Goal: Navigation & Orientation: Find specific page/section

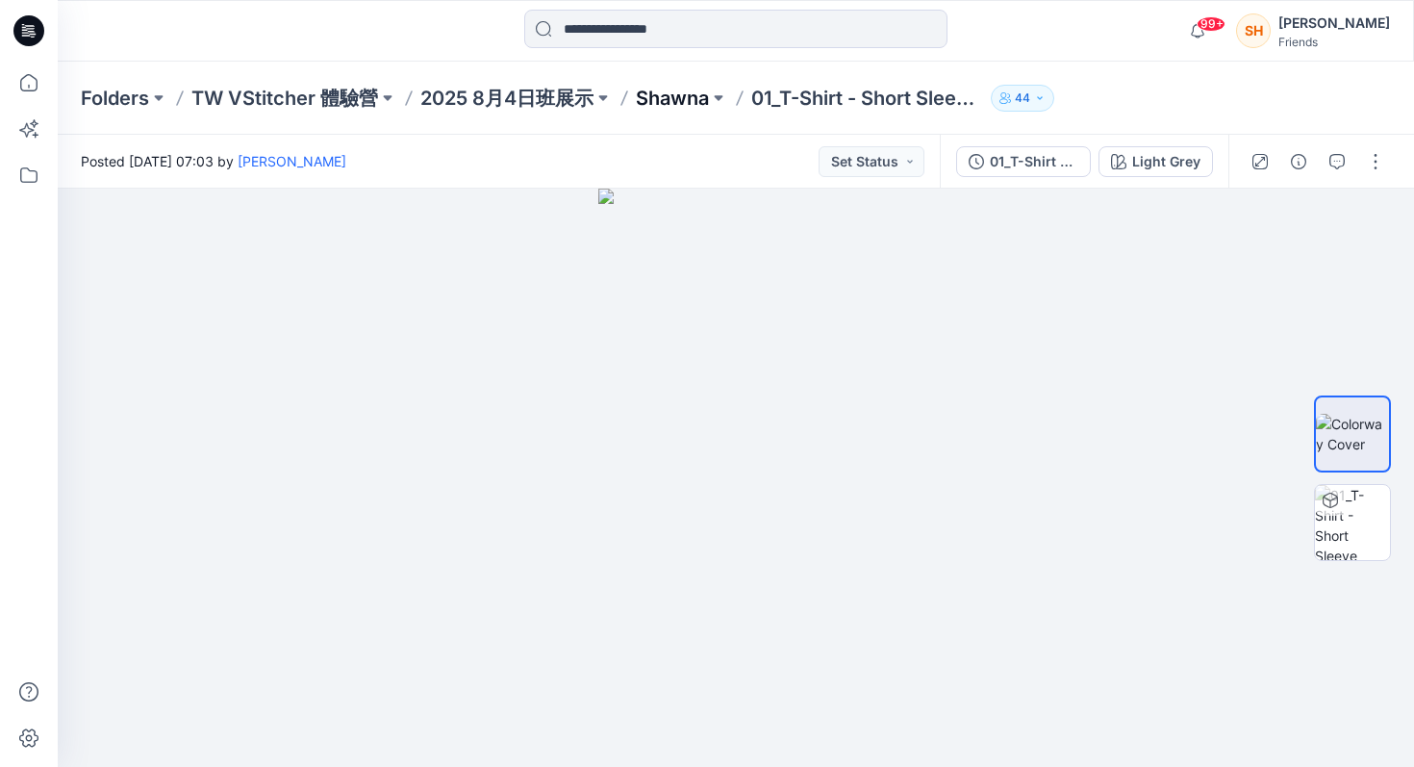
click at [663, 100] on p "Shawna" at bounding box center [672, 98] width 73 height 27
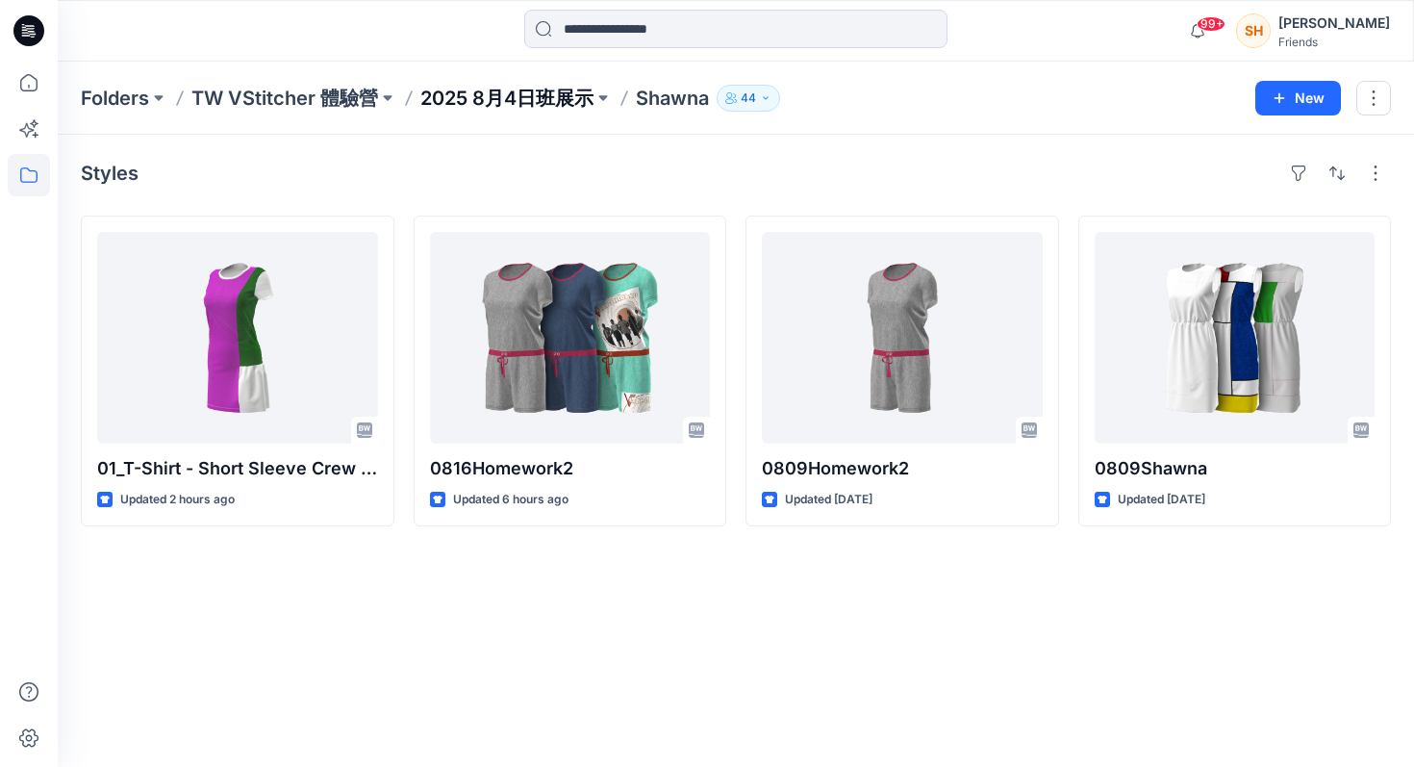
click at [461, 96] on p "2025 8月4日班展示" at bounding box center [506, 98] width 173 height 27
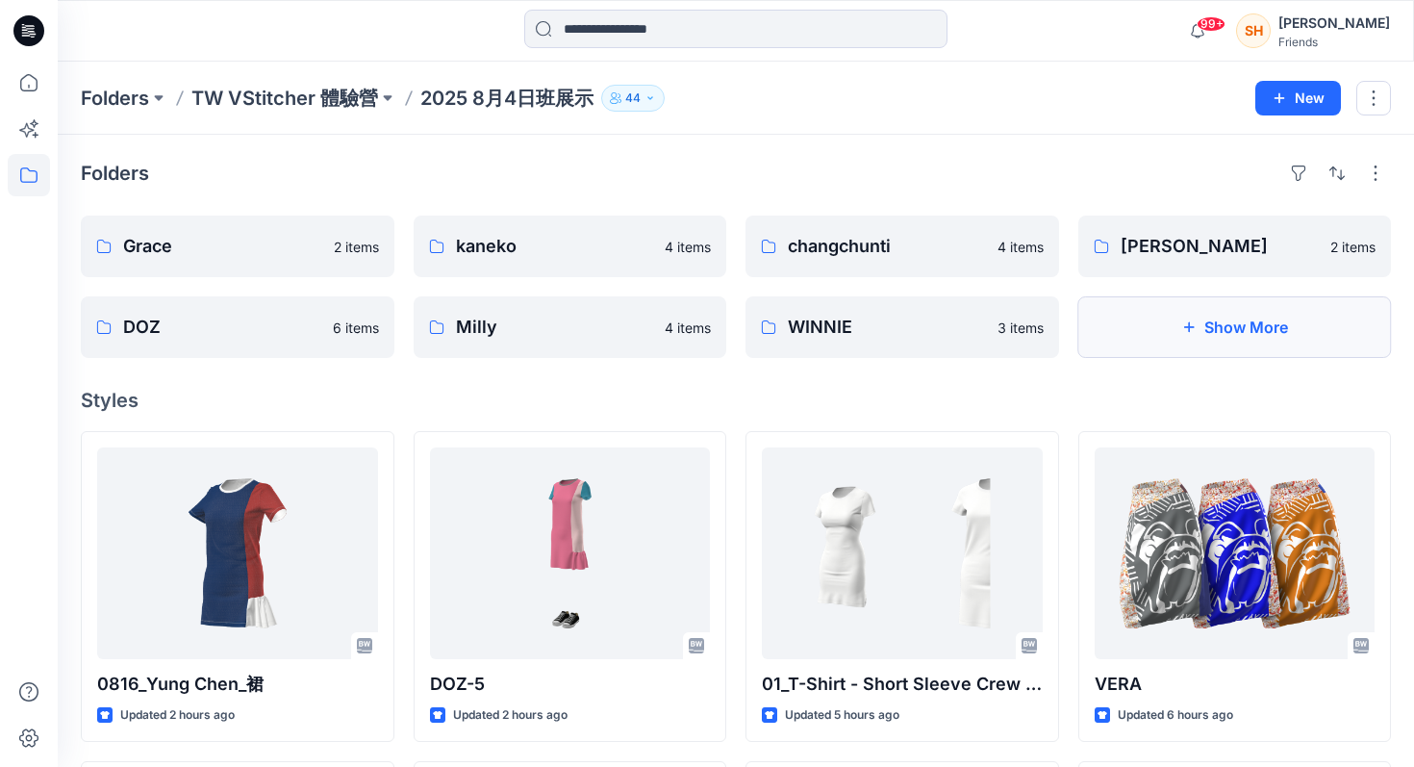
click at [1174, 325] on button "Show More" at bounding box center [1236, 327] width 314 height 62
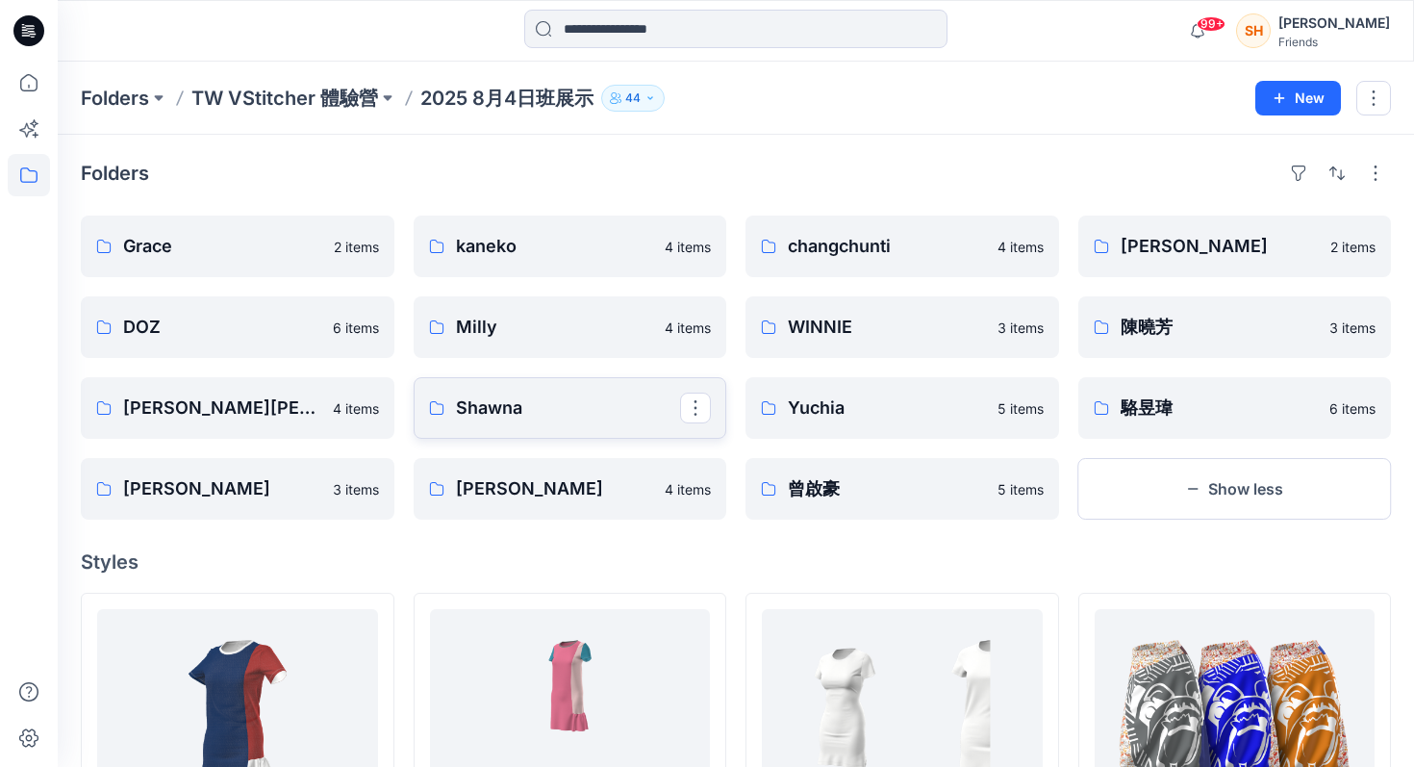
click at [622, 397] on p "Shawna" at bounding box center [568, 407] width 225 height 27
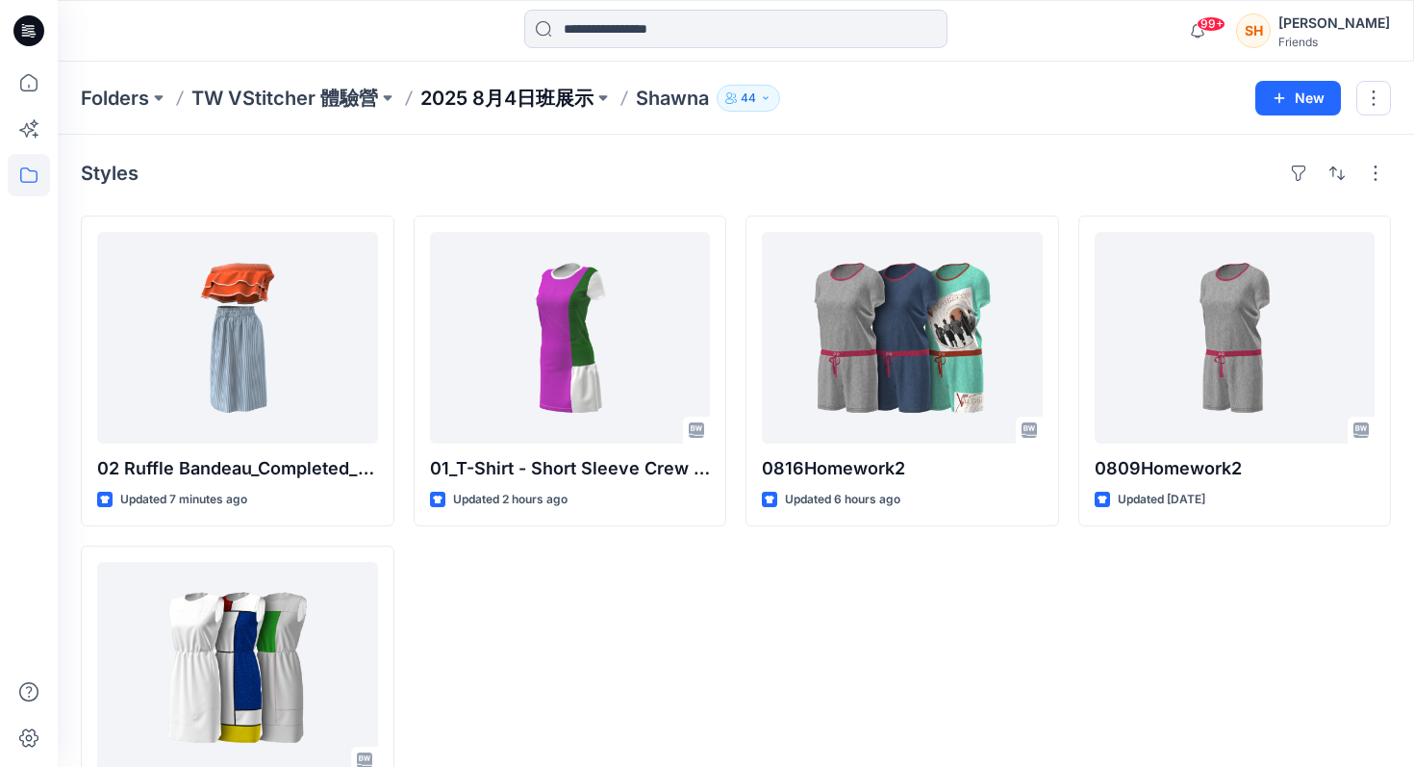
click at [457, 94] on p "2025 8月4日班展示" at bounding box center [506, 98] width 173 height 27
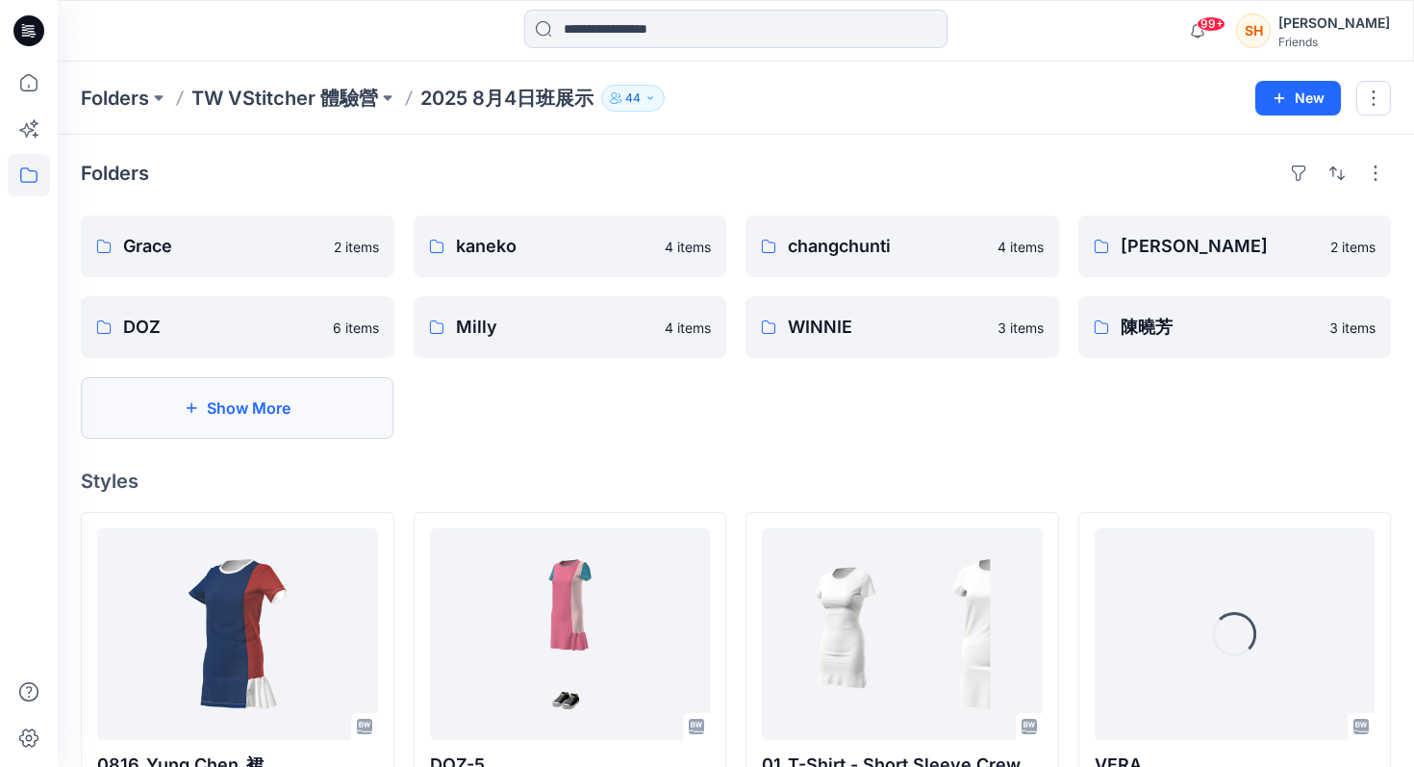
click at [306, 408] on button "Show More" at bounding box center [238, 408] width 314 height 62
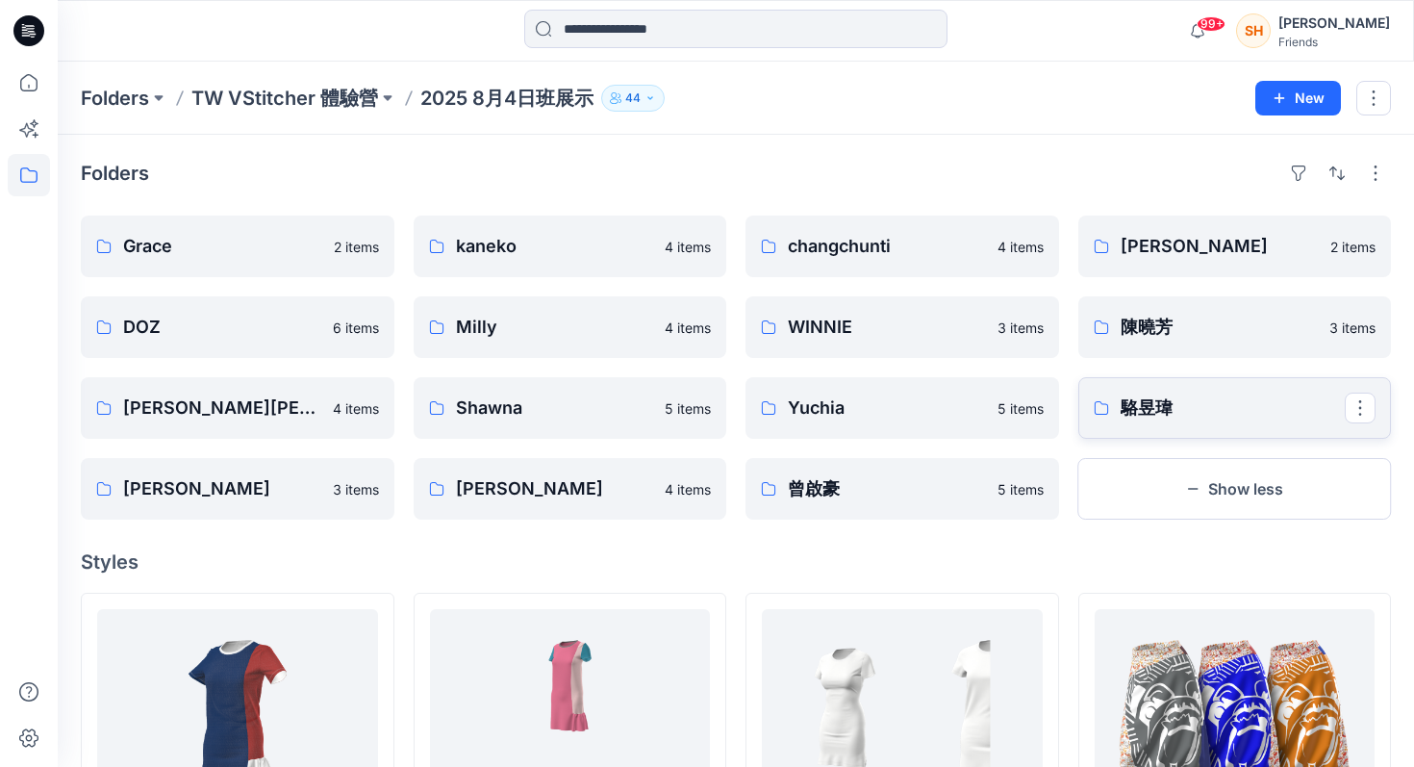
click at [1128, 412] on p "駱昱瑋" at bounding box center [1233, 407] width 225 height 27
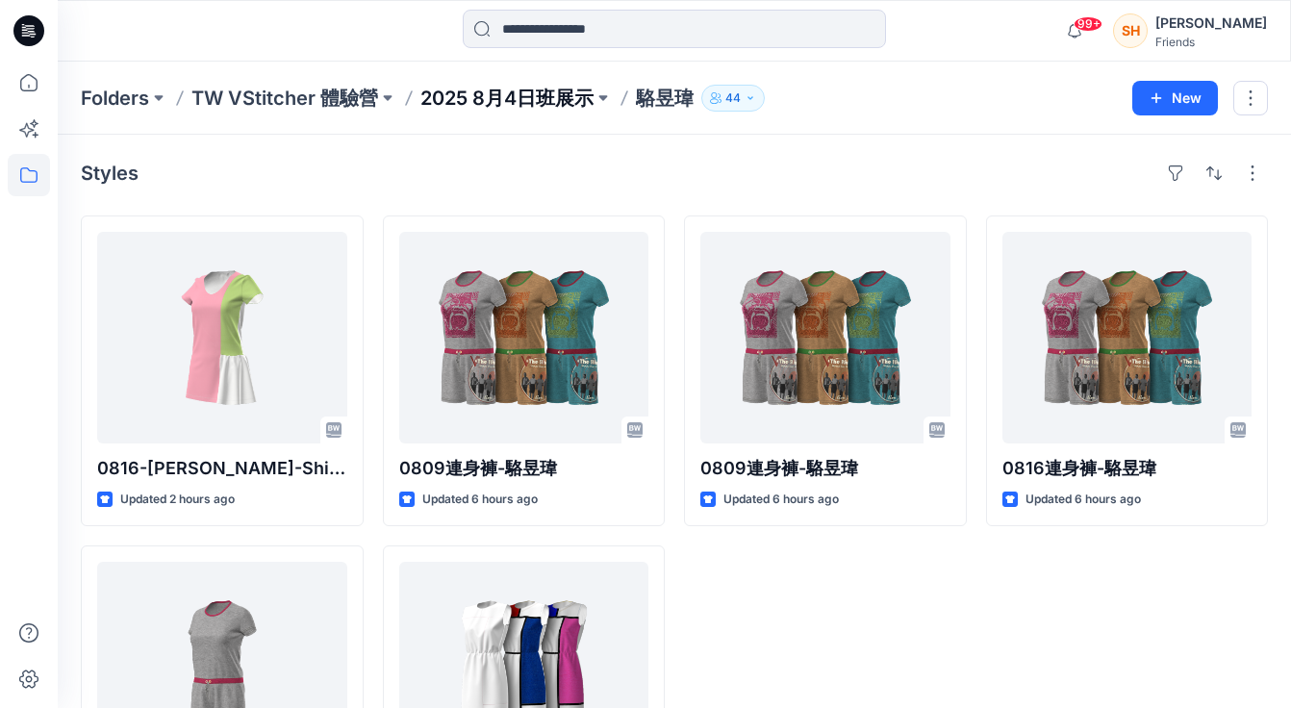
click at [522, 99] on p "2025 8月4日班展示" at bounding box center [506, 98] width 173 height 27
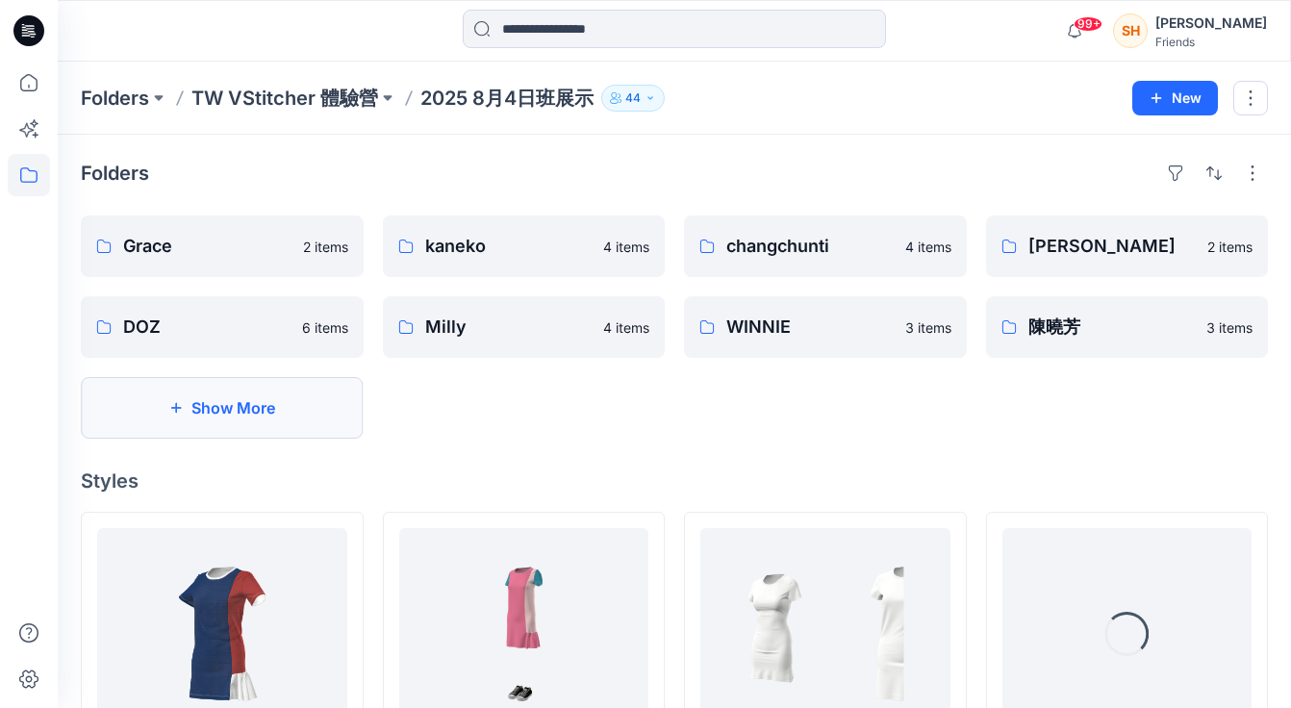
click at [279, 406] on button "Show More" at bounding box center [222, 408] width 283 height 62
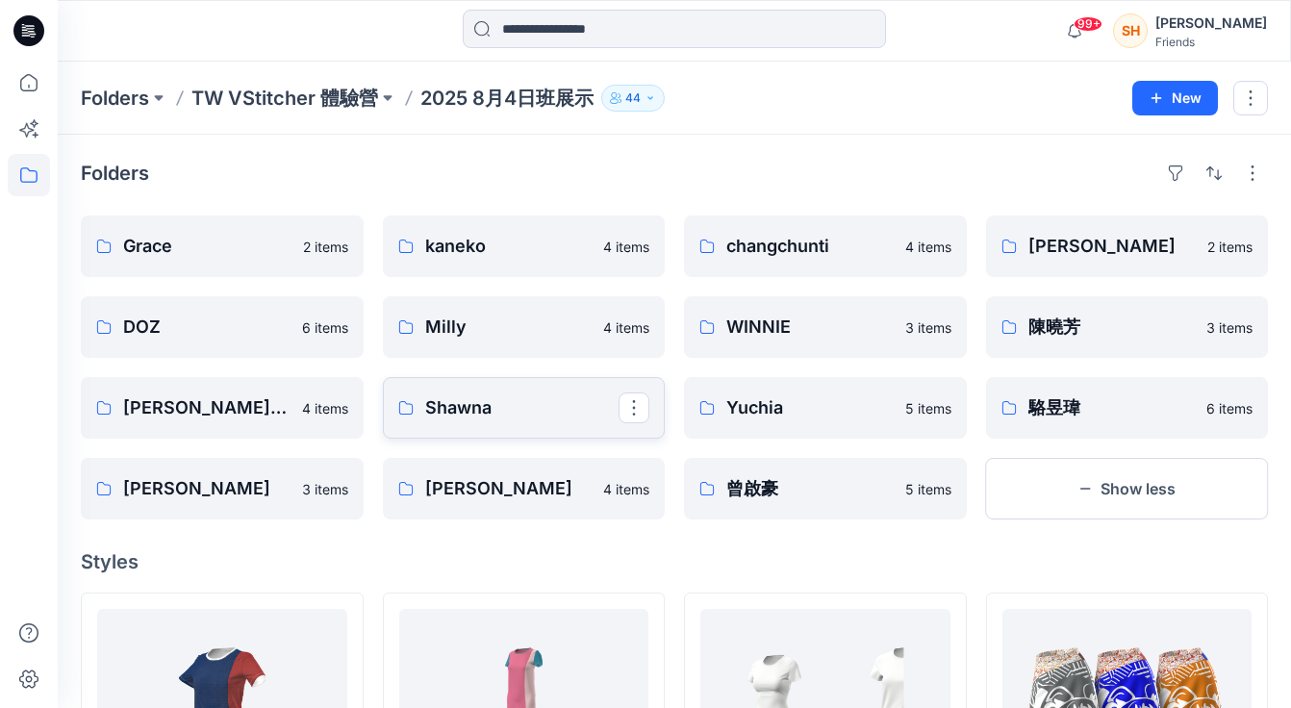
click at [552, 412] on p "Shawna" at bounding box center [522, 407] width 194 height 27
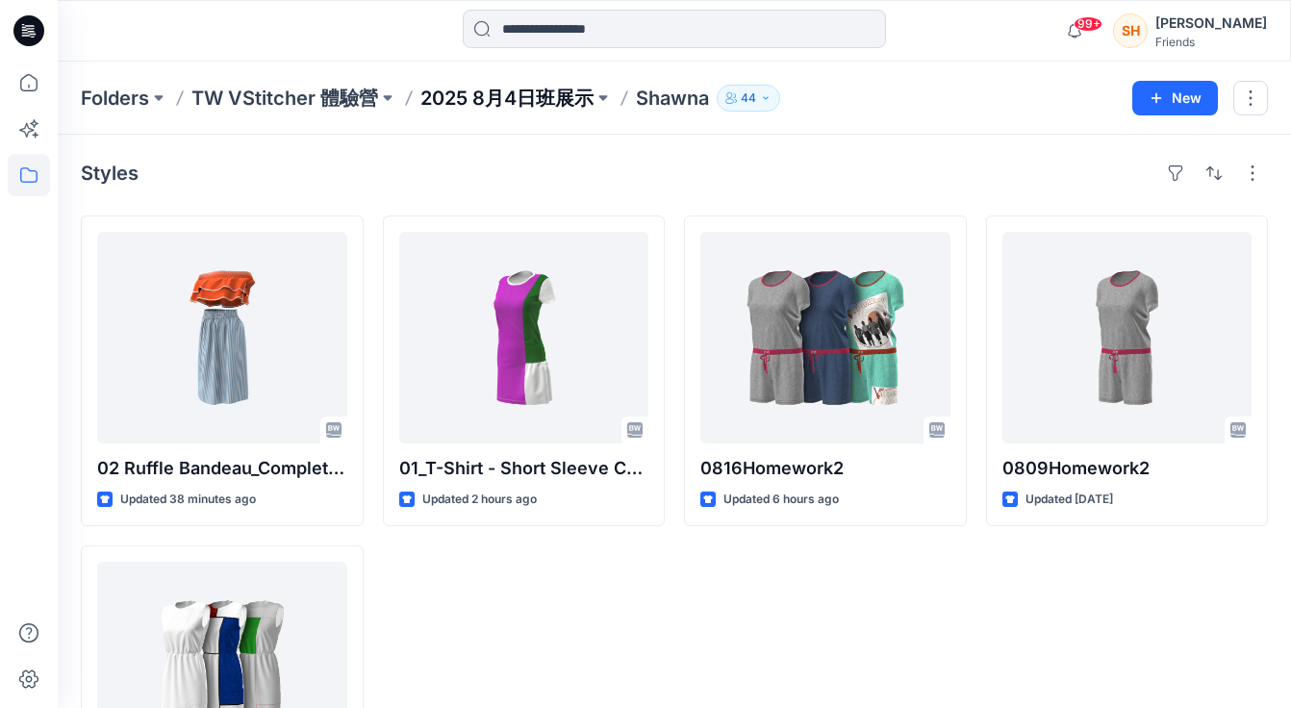
click at [491, 97] on p "2025 8月4日班展示" at bounding box center [506, 98] width 173 height 27
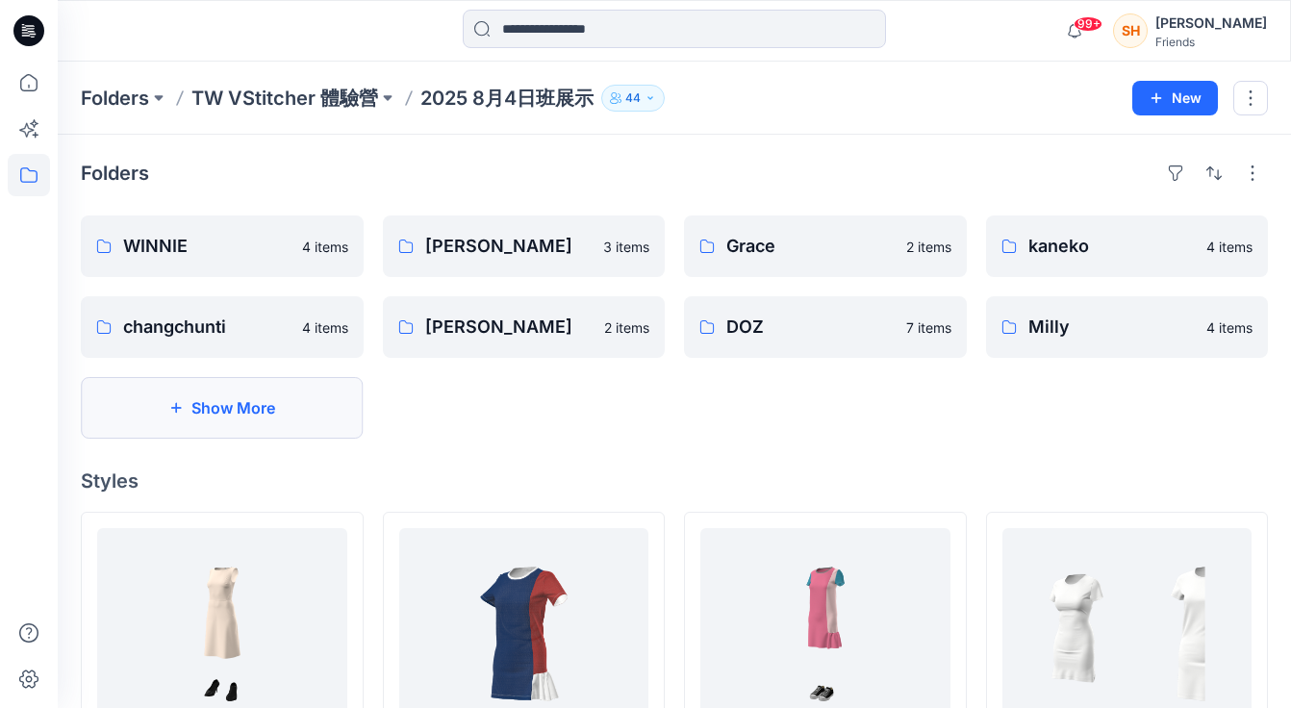
click at [272, 412] on button "Show More" at bounding box center [222, 408] width 283 height 62
